Goal: Task Accomplishment & Management: Use online tool/utility

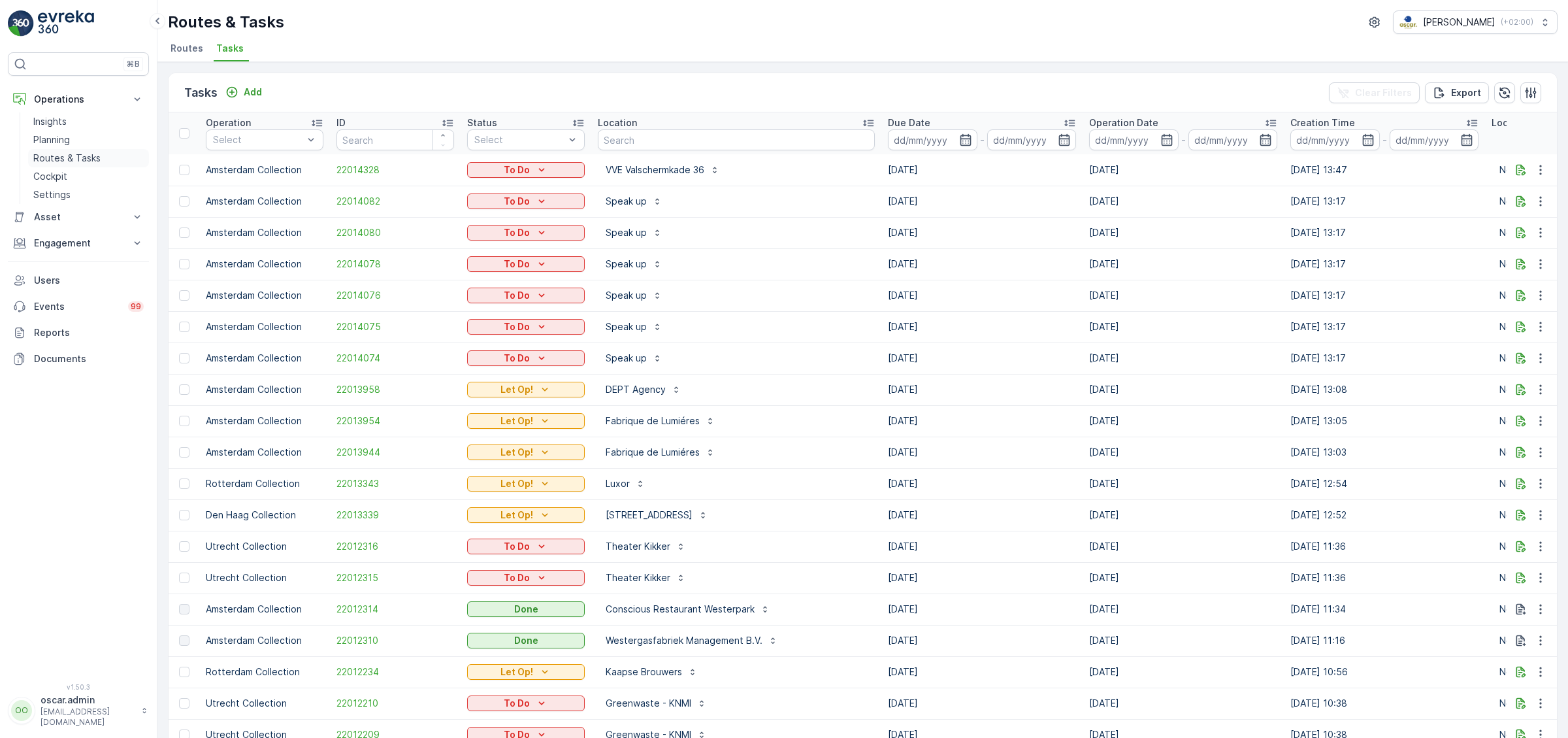
click at [62, 154] on p "Routes & Tasks" at bounding box center [67, 158] width 67 height 13
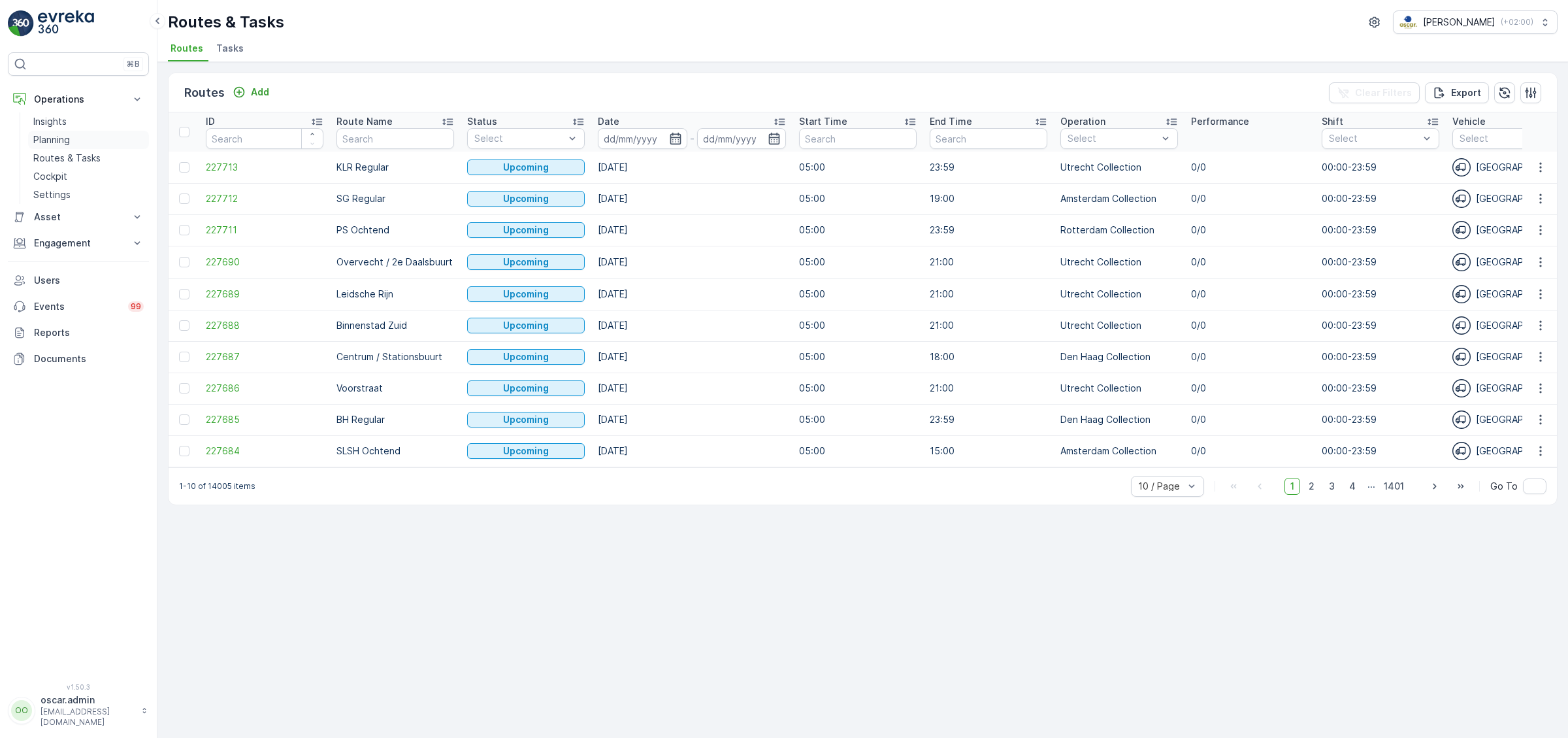
click at [54, 138] on p "Planning" at bounding box center [51, 140] width 36 height 13
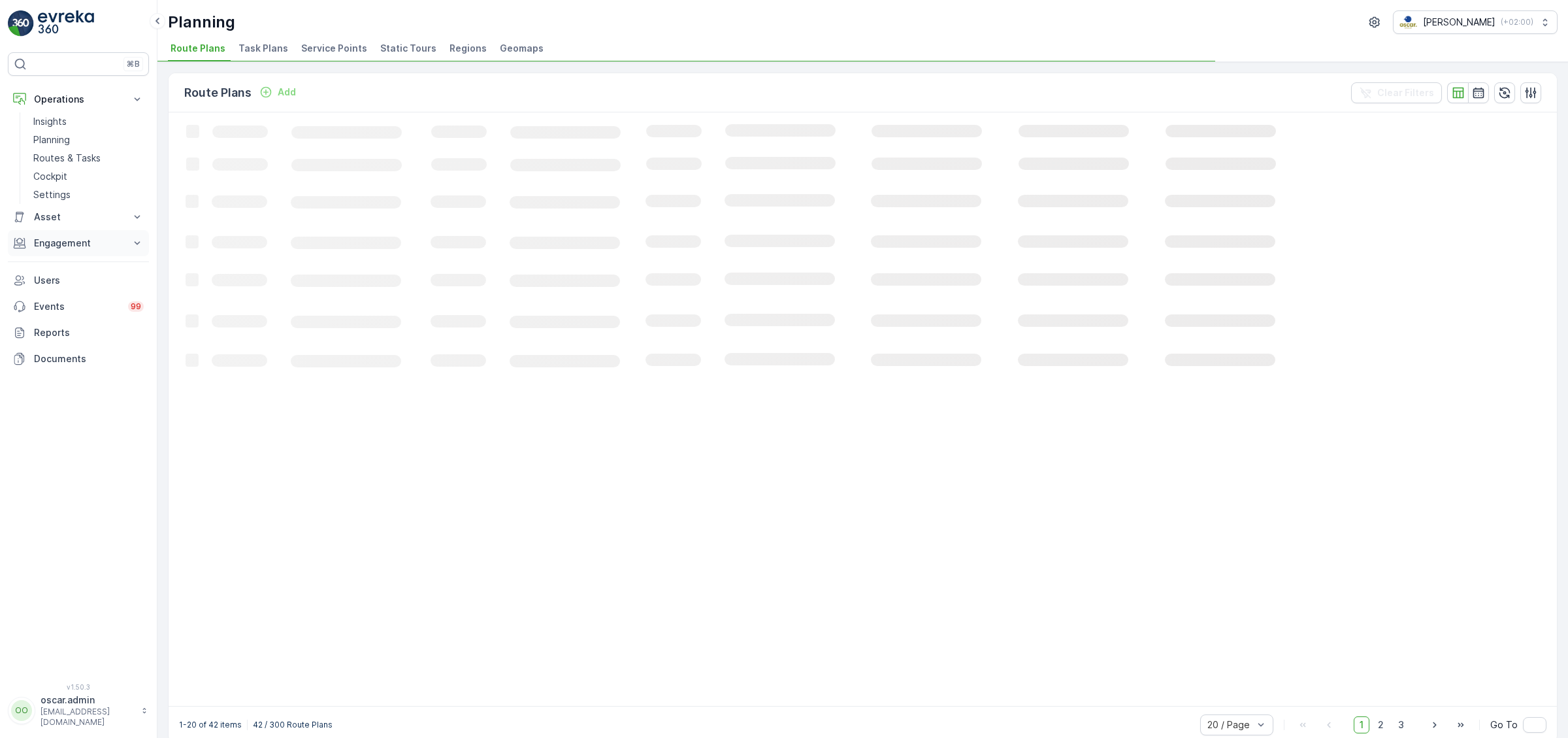
click at [56, 239] on p "Engagement" at bounding box center [77, 243] width 89 height 13
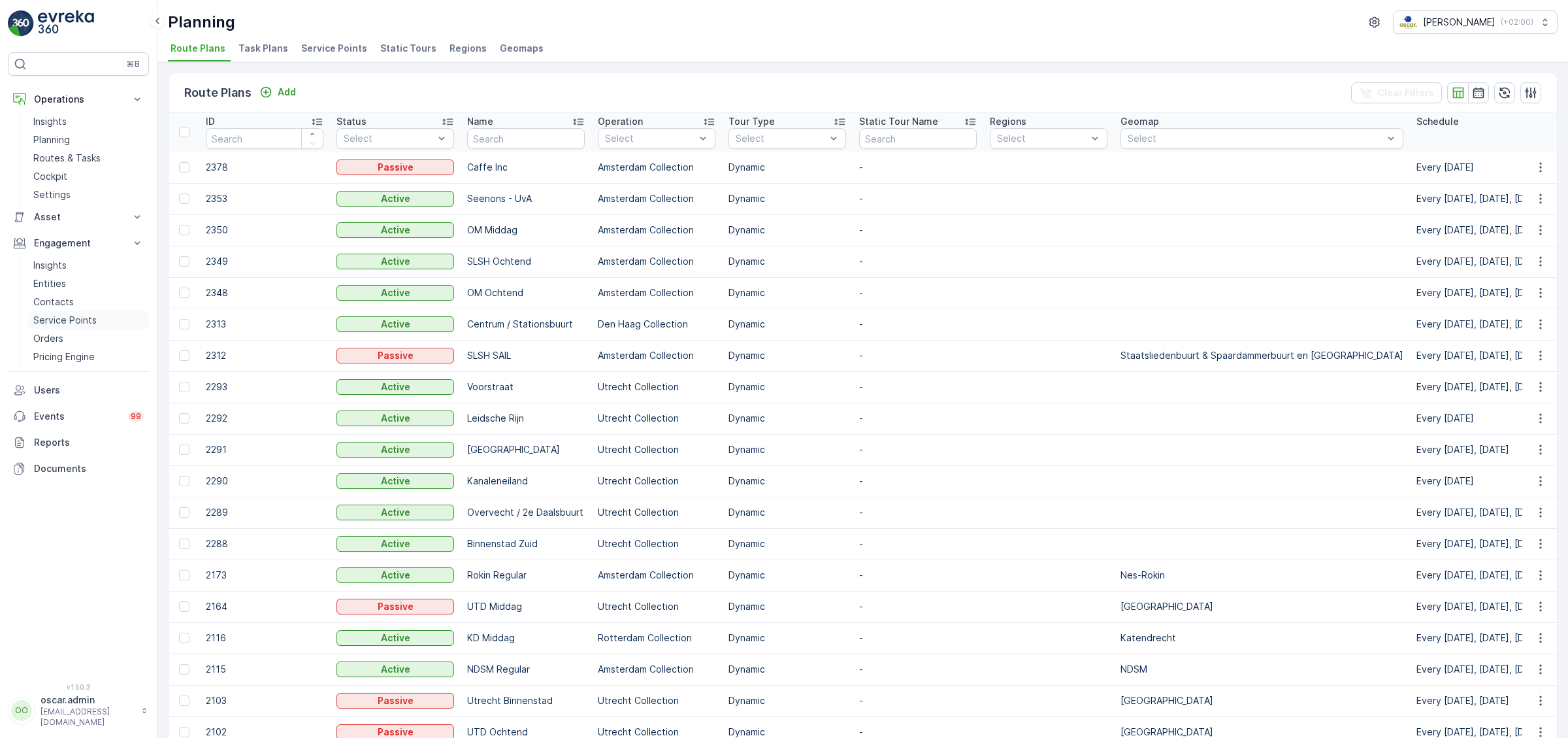
click at [75, 316] on p "Service Points" at bounding box center [65, 321] width 63 height 13
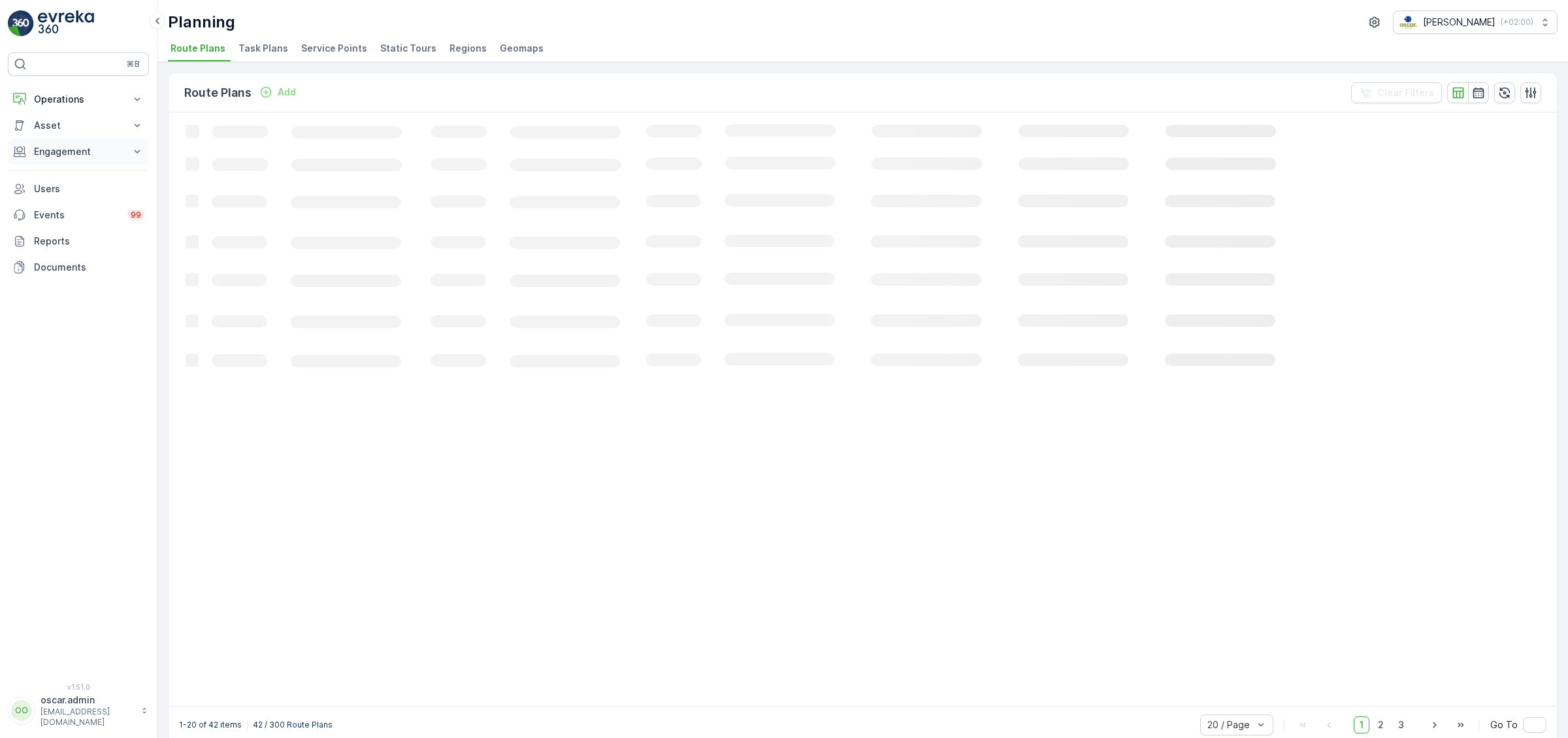
click at [87, 148] on p "Engagement" at bounding box center [77, 152] width 89 height 13
click at [62, 226] on p "Service Points" at bounding box center [65, 228] width 63 height 13
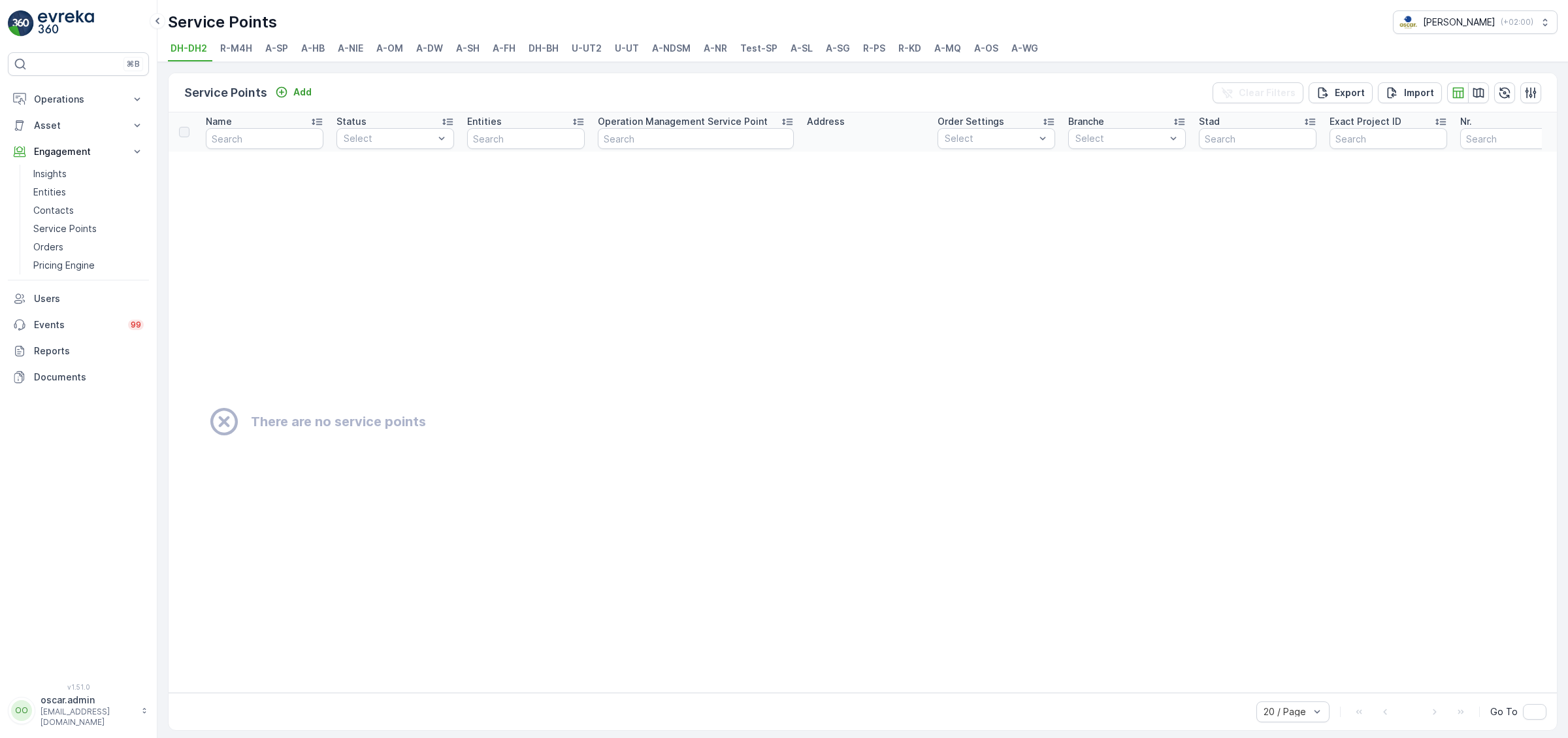
click at [389, 45] on span "A-OM" at bounding box center [389, 48] width 27 height 13
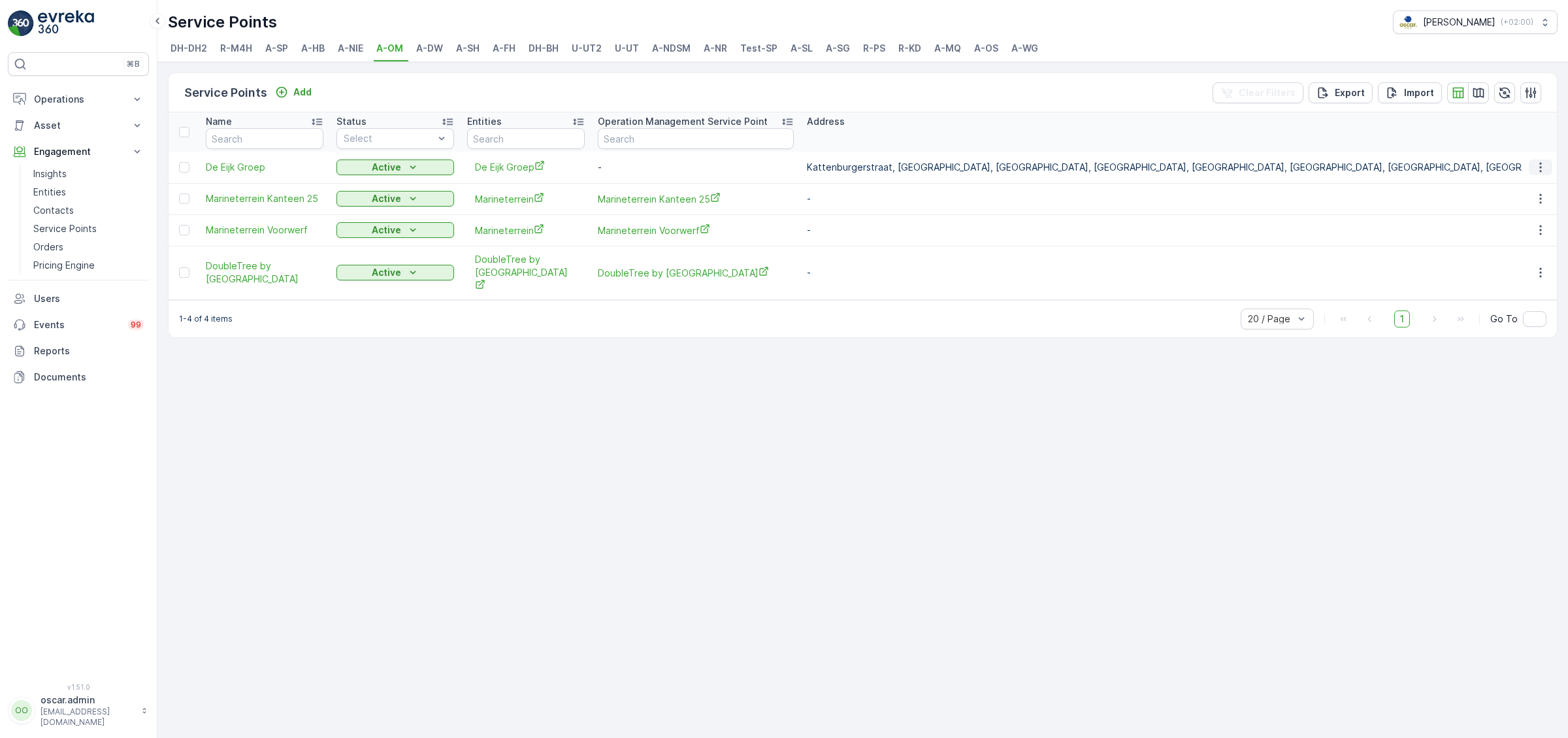
click at [1539, 168] on icon "button" at bounding box center [1541, 168] width 13 height 13
click at [1493, 321] on span "Link to Operations" at bounding box center [1509, 321] width 80 height 13
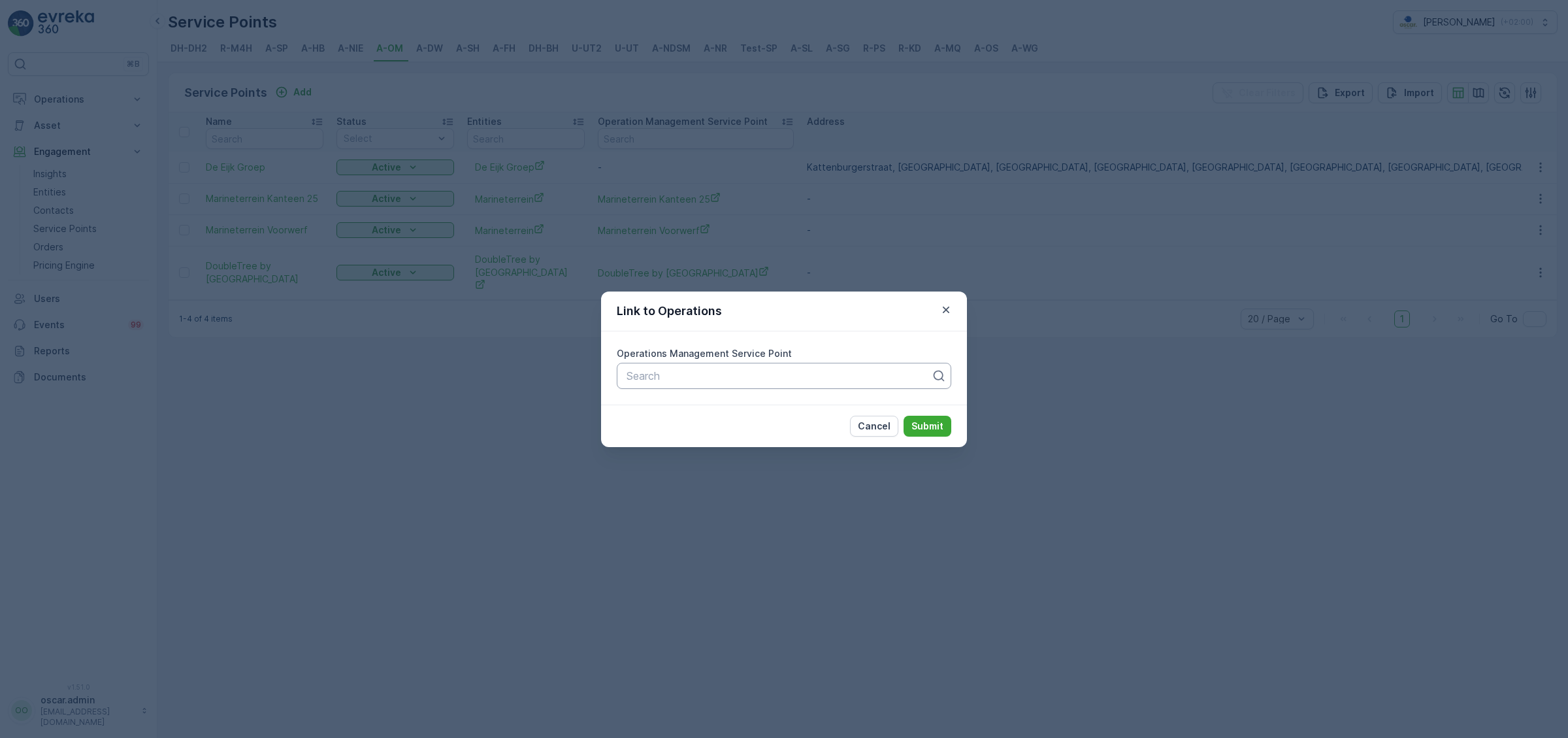
click at [799, 387] on div "Search" at bounding box center [784, 376] width 334 height 26
click at [799, 381] on div at bounding box center [779, 376] width 307 height 12
